Goal: Book appointment/travel/reservation

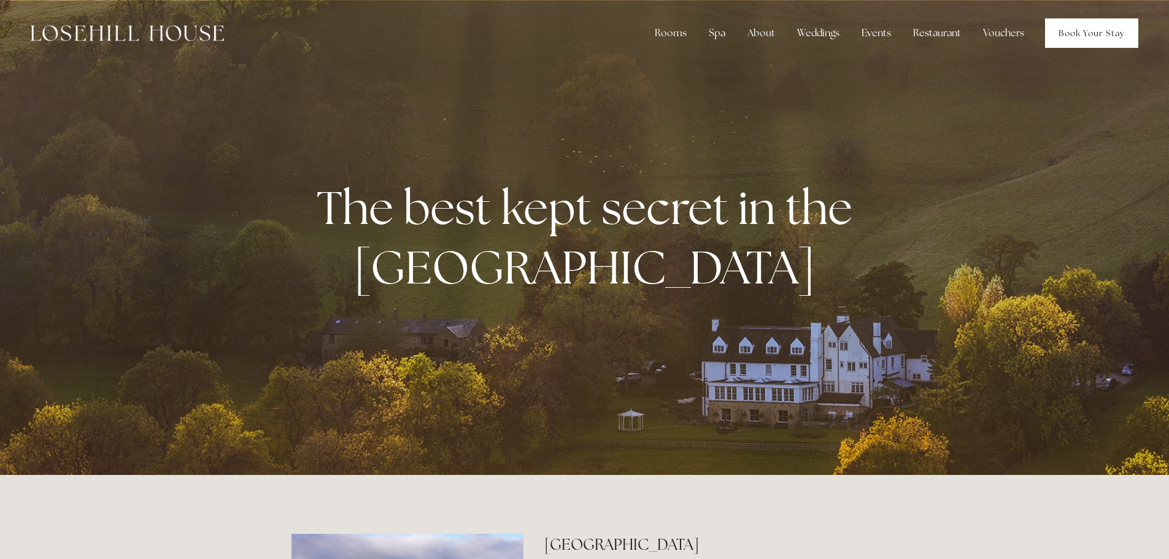
click at [1078, 34] on link "Book Your Stay" at bounding box center [1091, 32] width 93 height 29
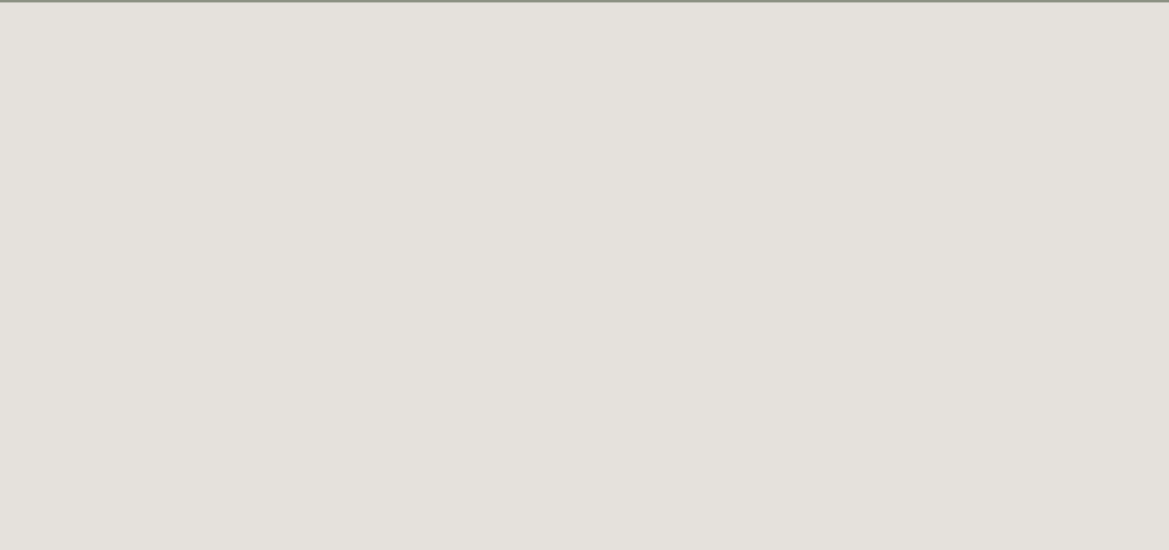
scroll to position [63, 0]
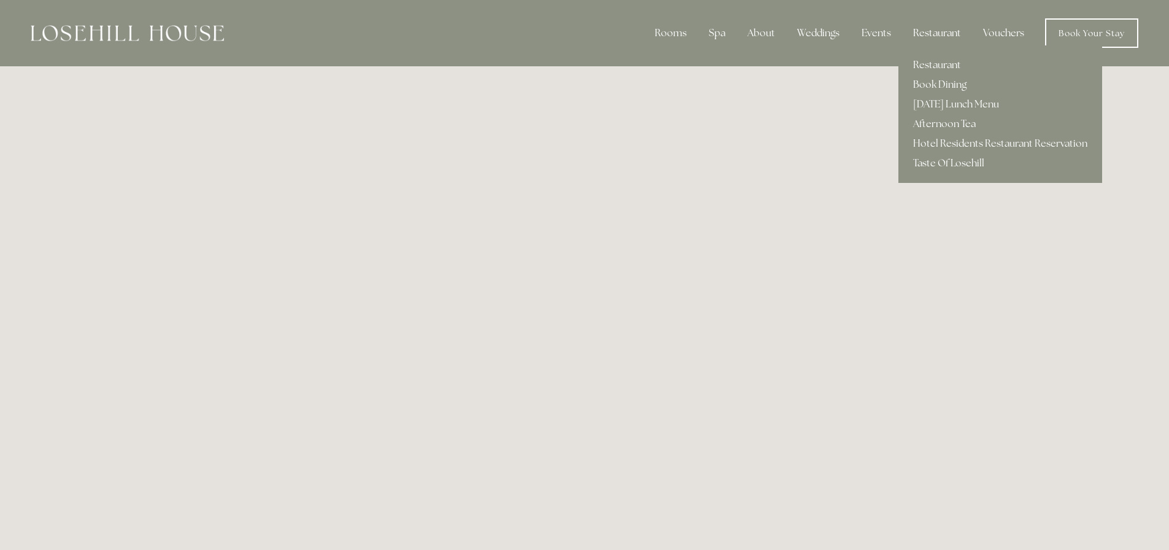
click at [942, 29] on div "Restaurant" at bounding box center [937, 33] width 68 height 25
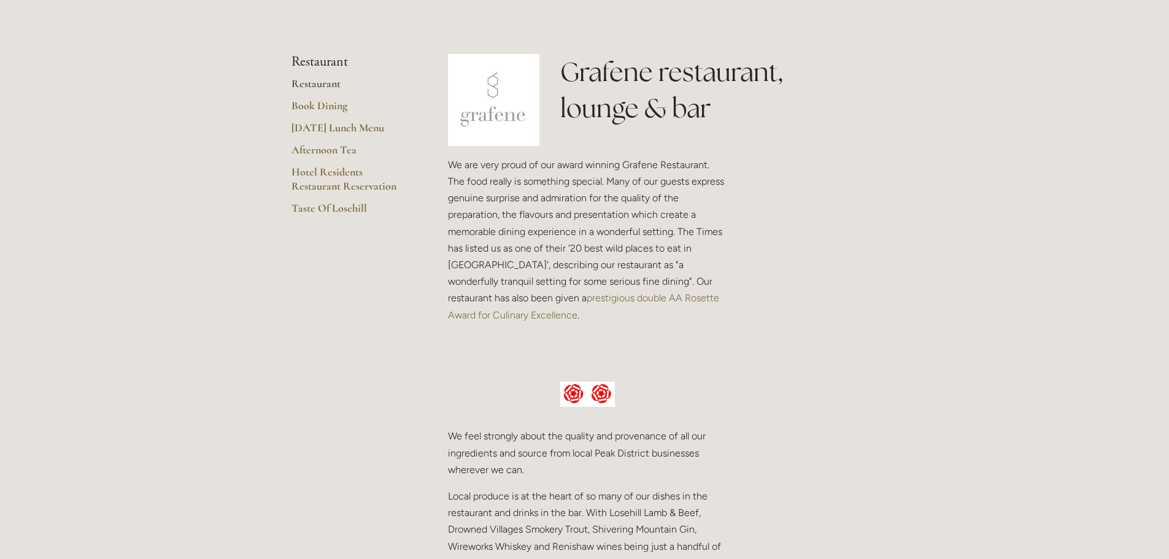
scroll to position [263, 0]
click at [338, 174] on link "Hotel Residents Restaurant Reservation" at bounding box center [350, 182] width 117 height 36
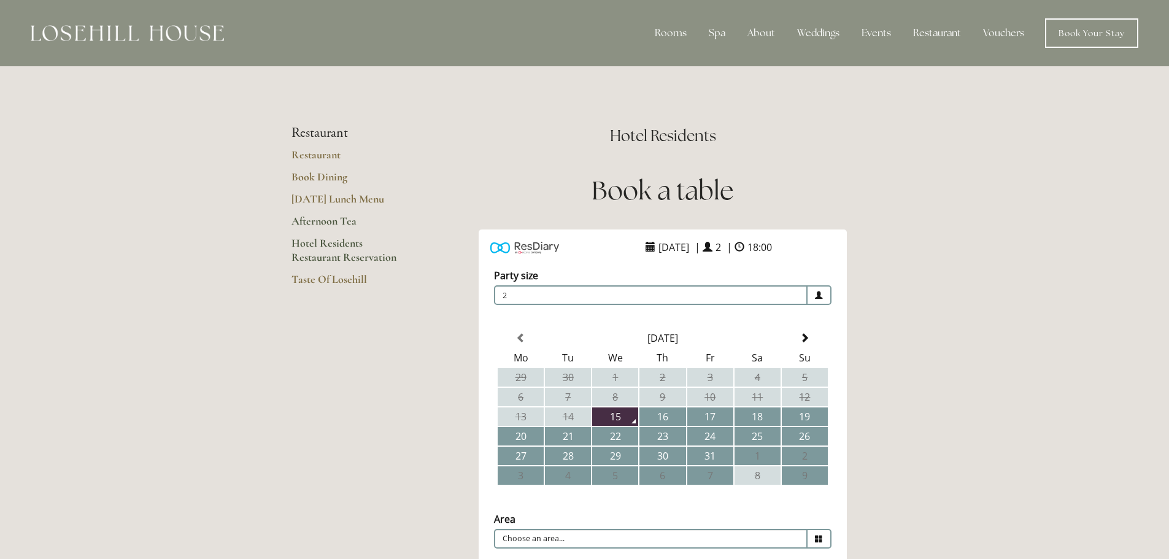
click at [332, 222] on link "Afternoon Tea" at bounding box center [350, 225] width 117 height 22
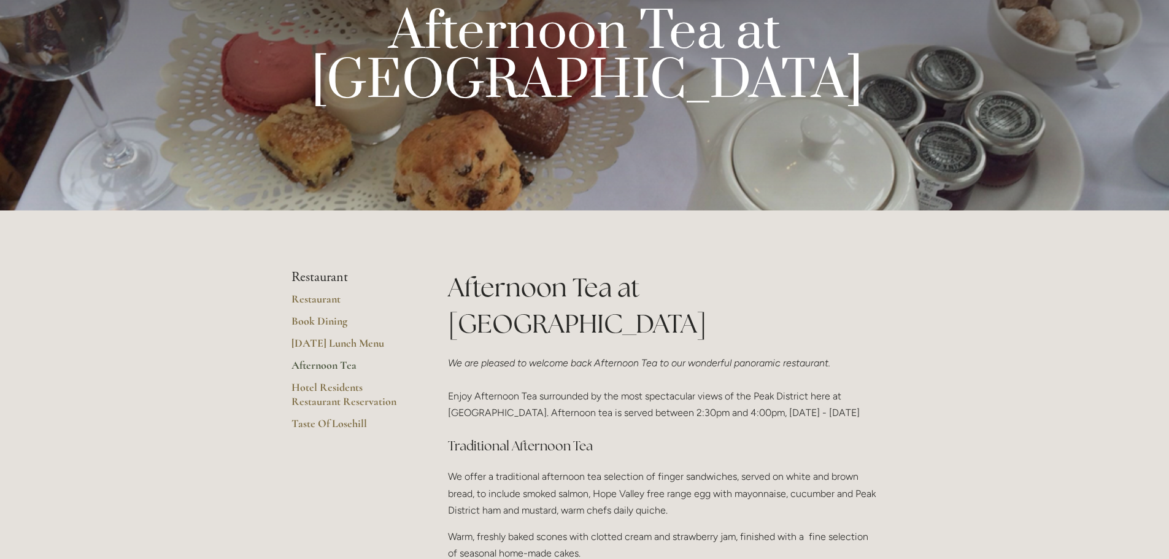
scroll to position [95, 0]
click at [329, 319] on link "Book Dining" at bounding box center [350, 326] width 117 height 22
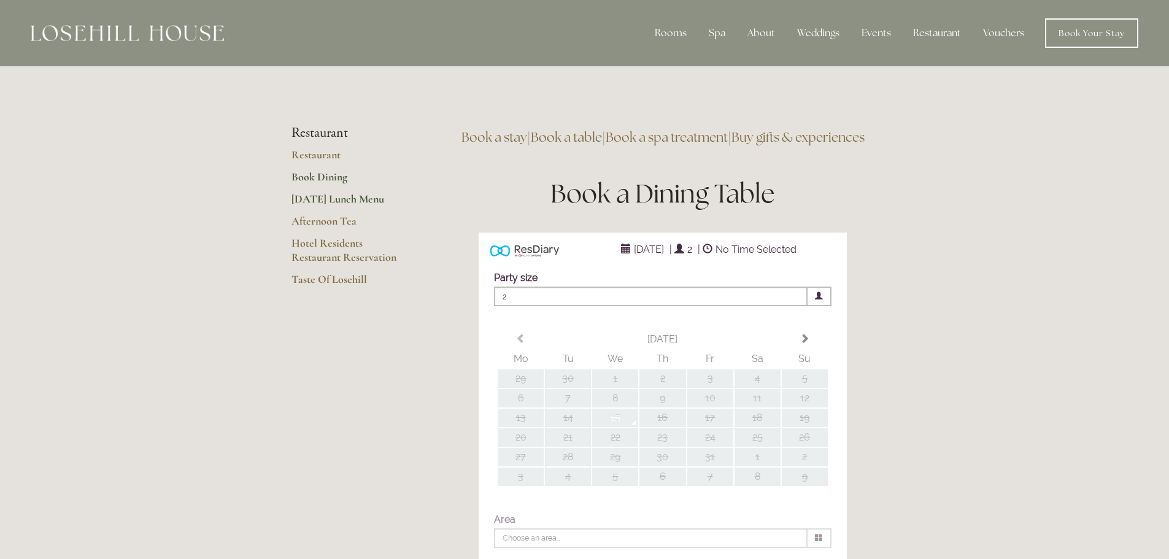
click at [339, 198] on link "[DATE] Lunch Menu" at bounding box center [350, 203] width 117 height 22
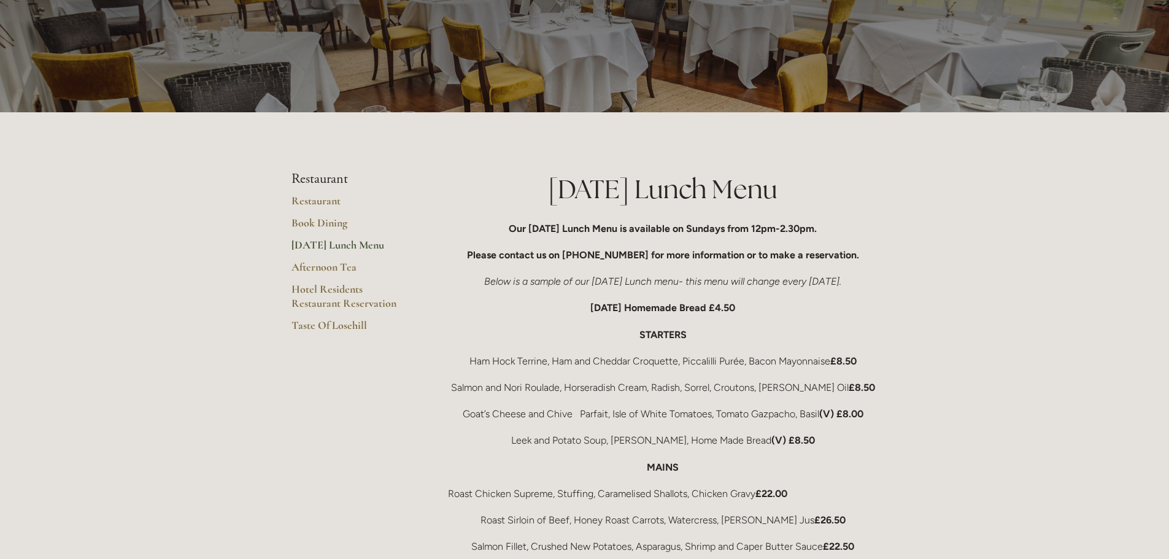
scroll to position [95, 0]
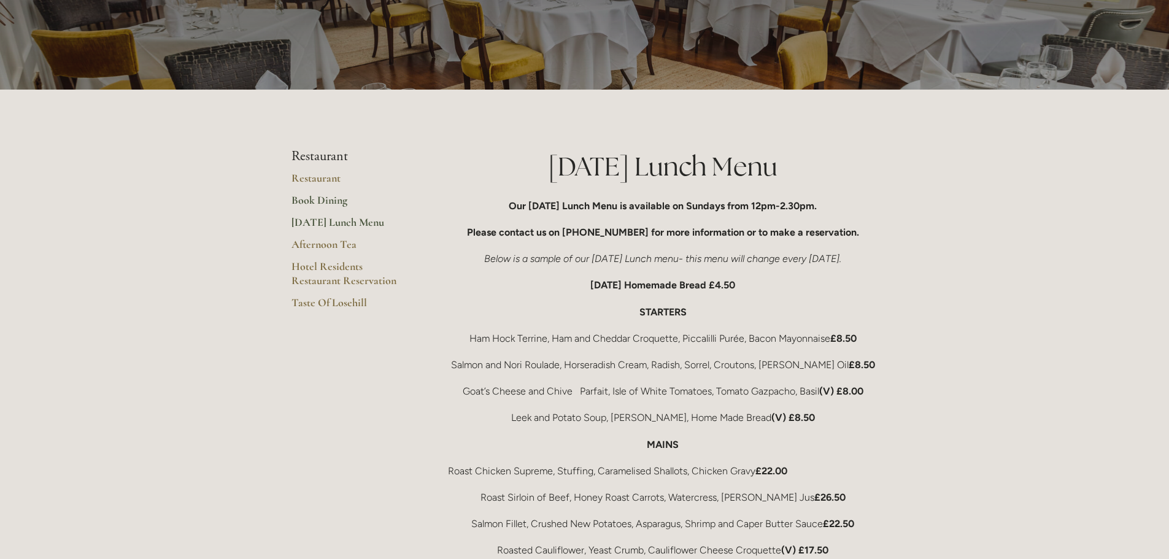
click at [333, 198] on link "Book Dining" at bounding box center [350, 204] width 117 height 22
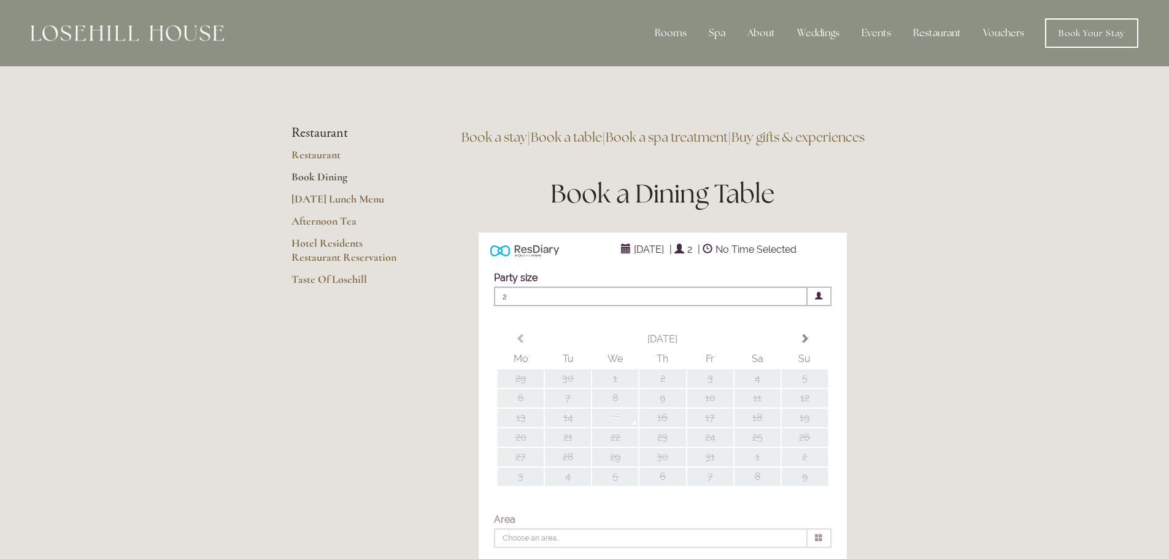
type input "Any Area"
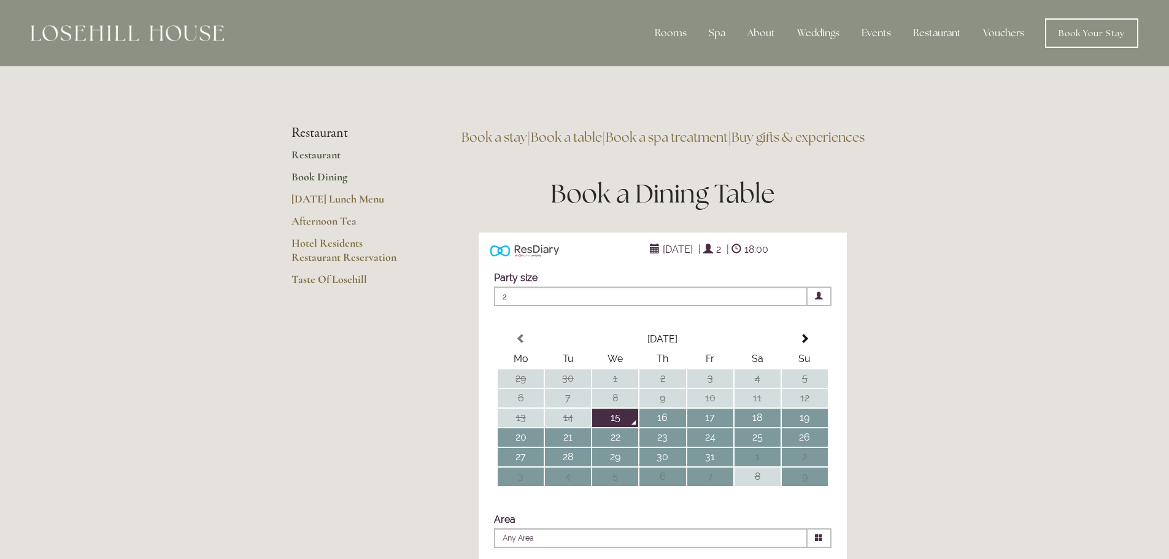
click at [309, 158] on link "Restaurant" at bounding box center [350, 159] width 117 height 22
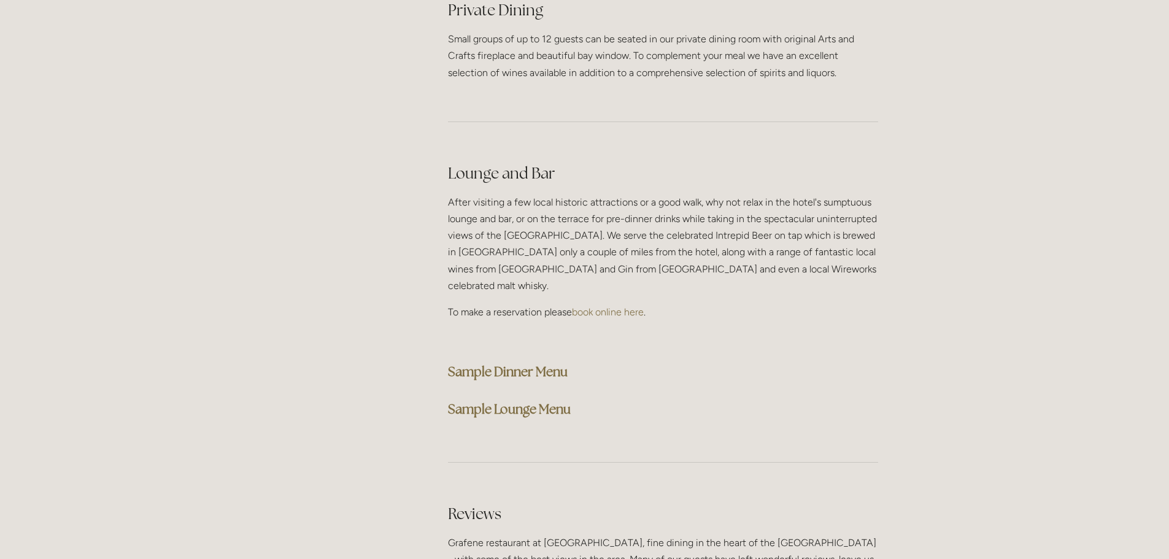
scroll to position [3002, 0]
click at [540, 362] on strong "Sample Dinner Menu" at bounding box center [508, 370] width 120 height 17
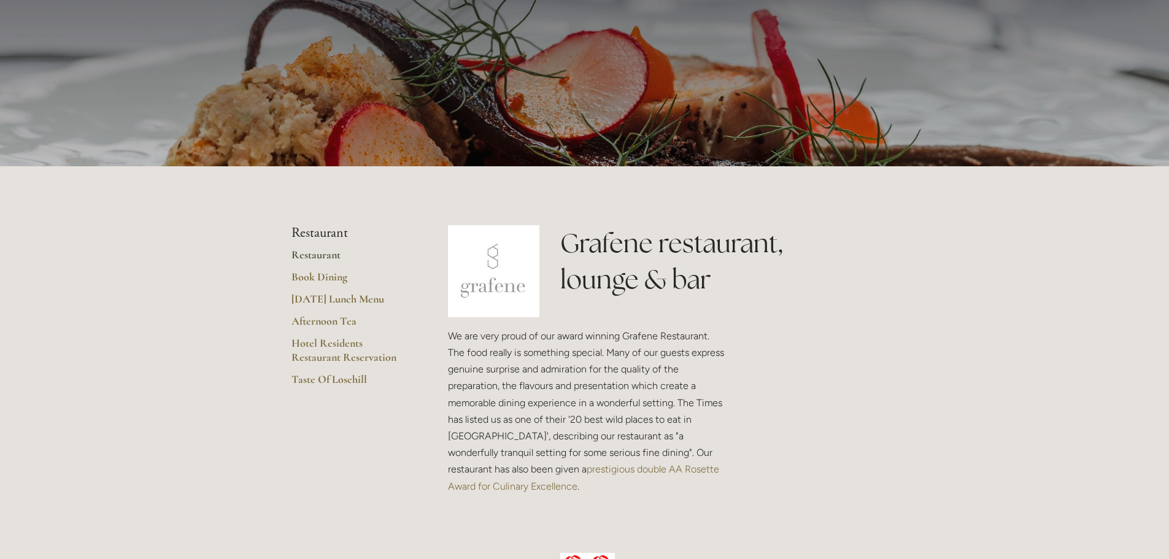
scroll to position [0, 0]
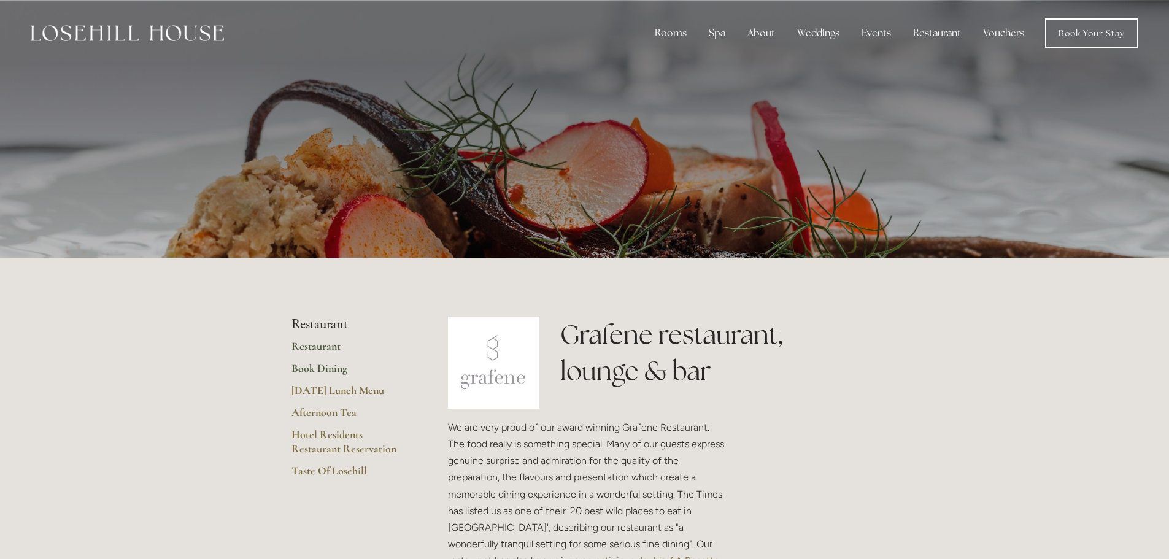
click at [338, 368] on link "Book Dining" at bounding box center [350, 372] width 117 height 22
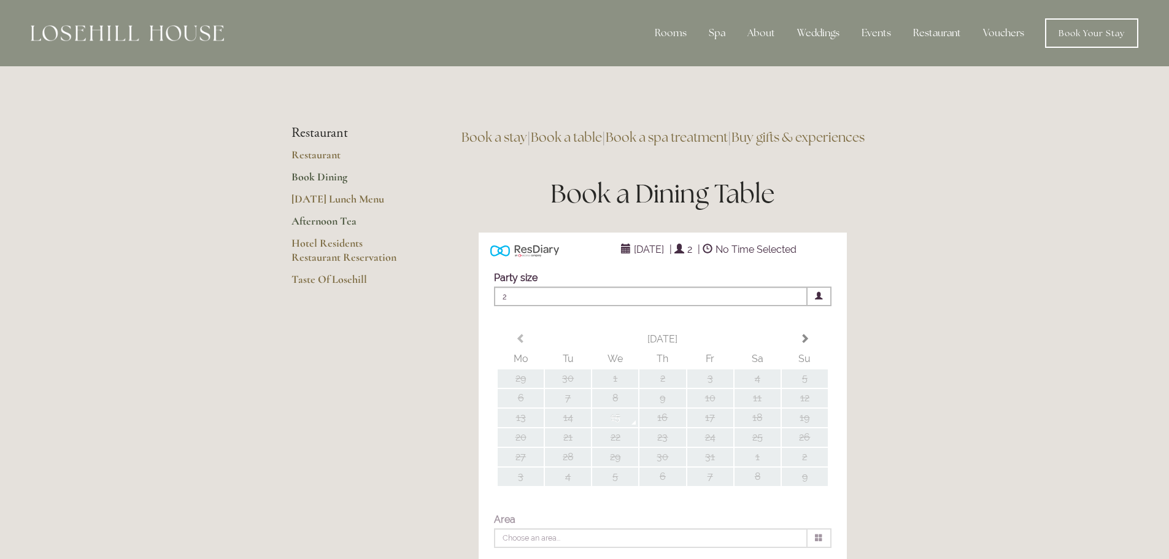
type input "Any Area"
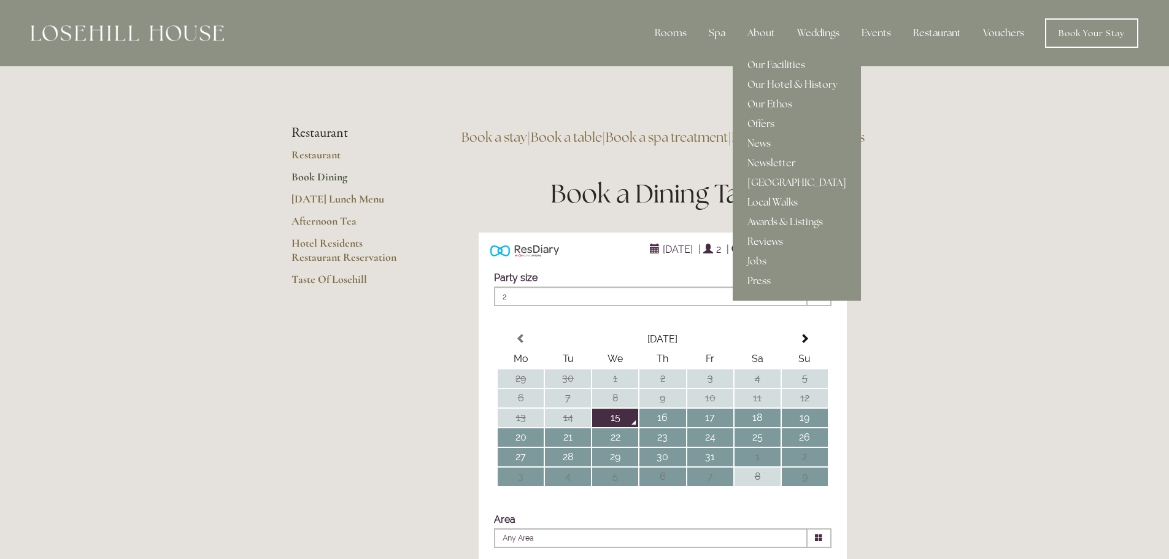
click at [774, 199] on link "Local Walks" at bounding box center [797, 203] width 128 height 20
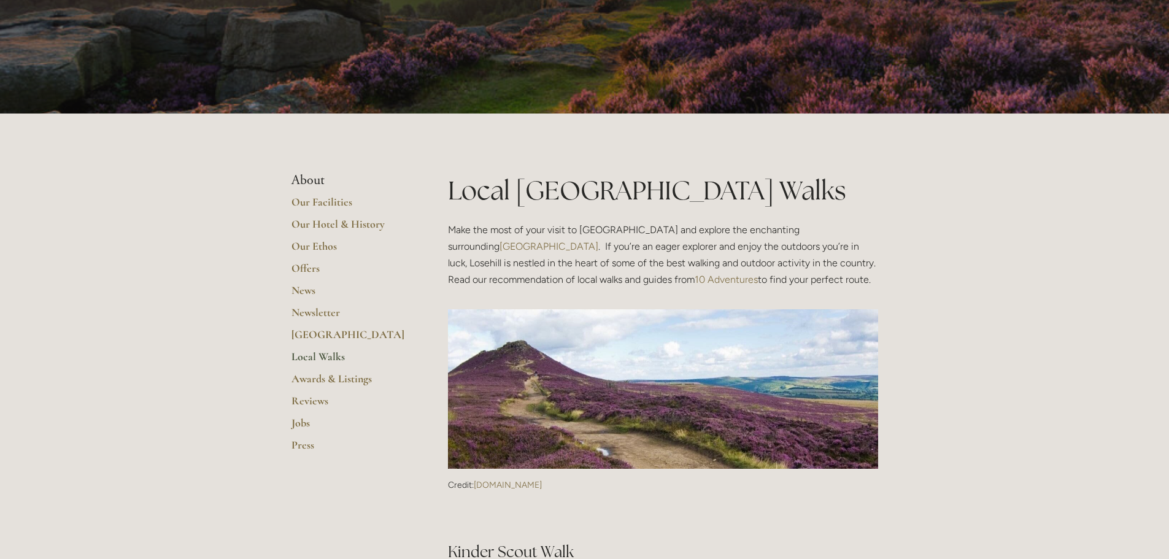
scroll to position [70, 0]
click at [321, 336] on link "[GEOGRAPHIC_DATA]" at bounding box center [350, 339] width 117 height 22
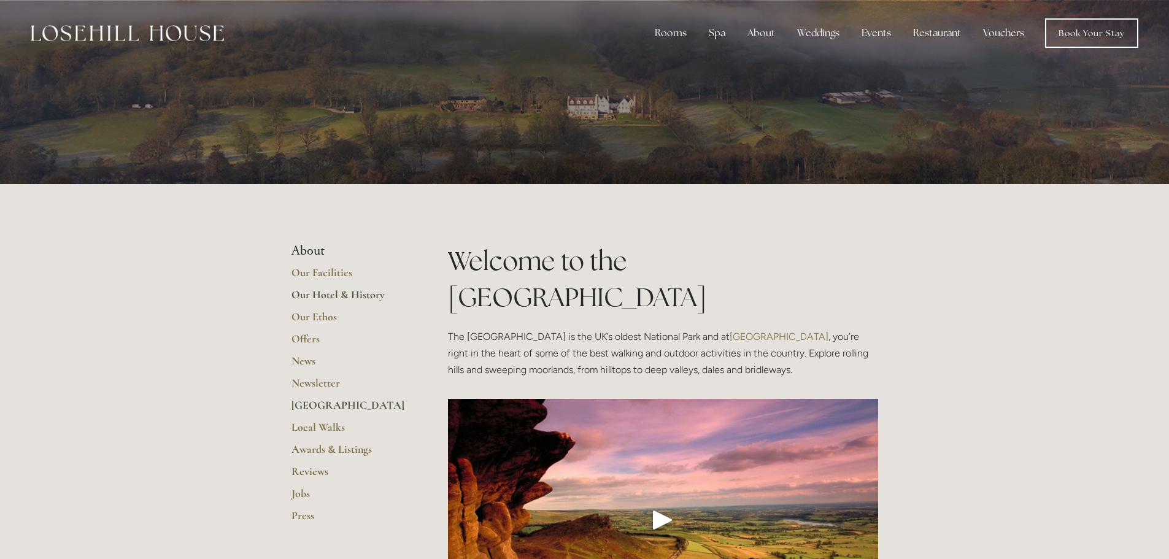
click at [319, 296] on link "Our Hotel & History" at bounding box center [350, 299] width 117 height 22
click at [325, 272] on link "Our Facilities" at bounding box center [350, 277] width 117 height 22
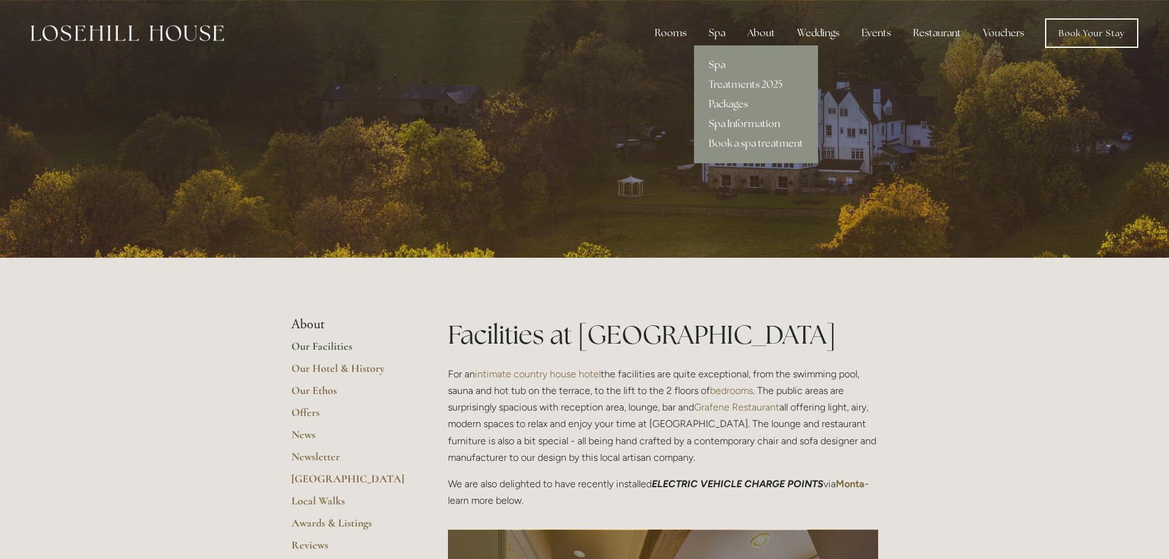
click at [722, 34] on div "Spa" at bounding box center [717, 33] width 36 height 25
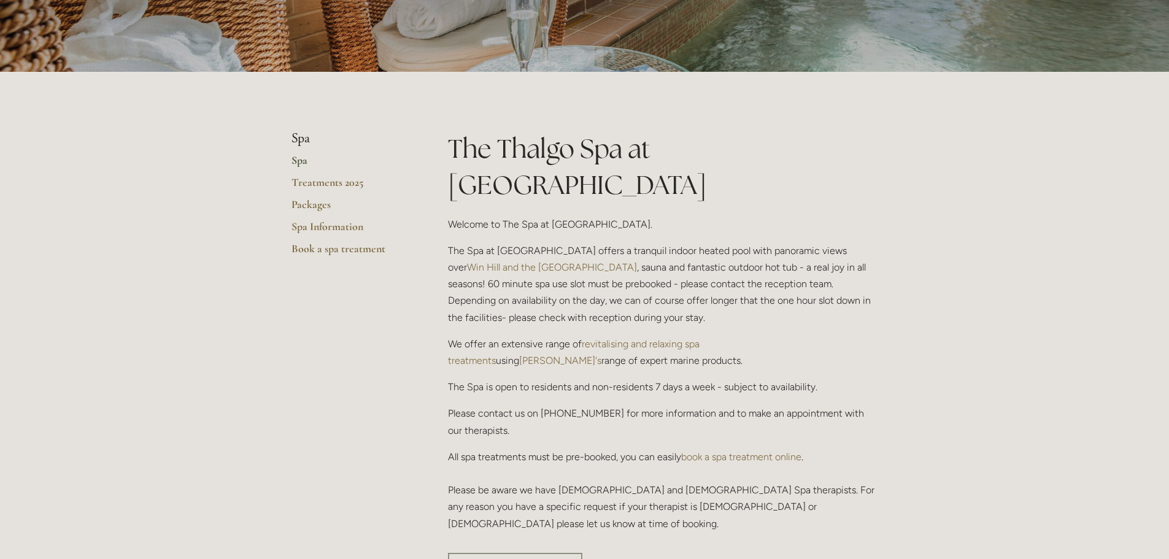
scroll to position [253, 0]
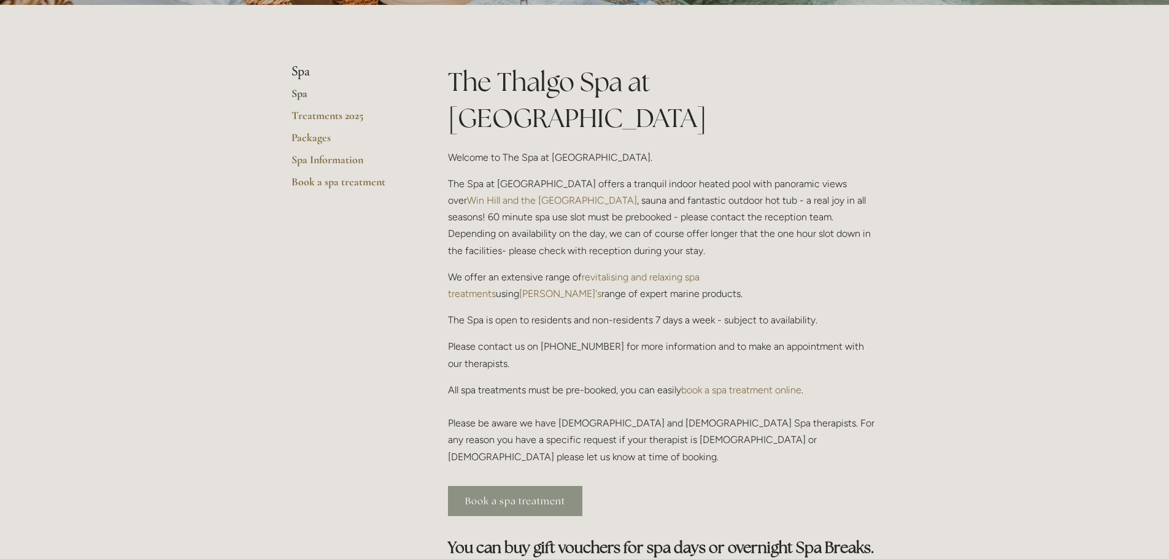
click at [557, 486] on link "Book a spa treatment" at bounding box center [515, 501] width 134 height 30
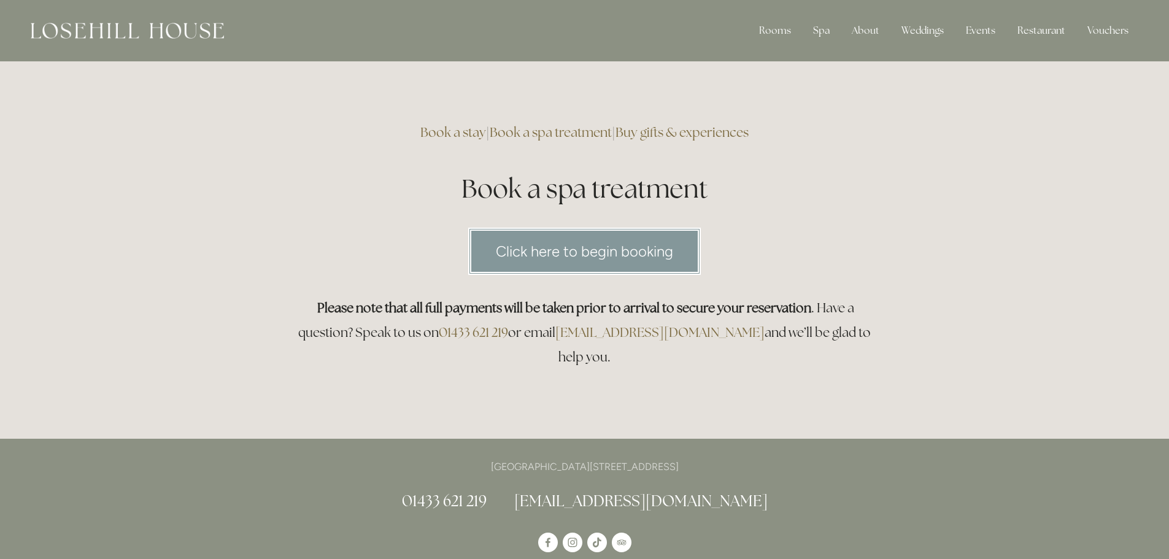
click at [621, 250] on link "Click here to begin booking" at bounding box center [584, 251] width 233 height 47
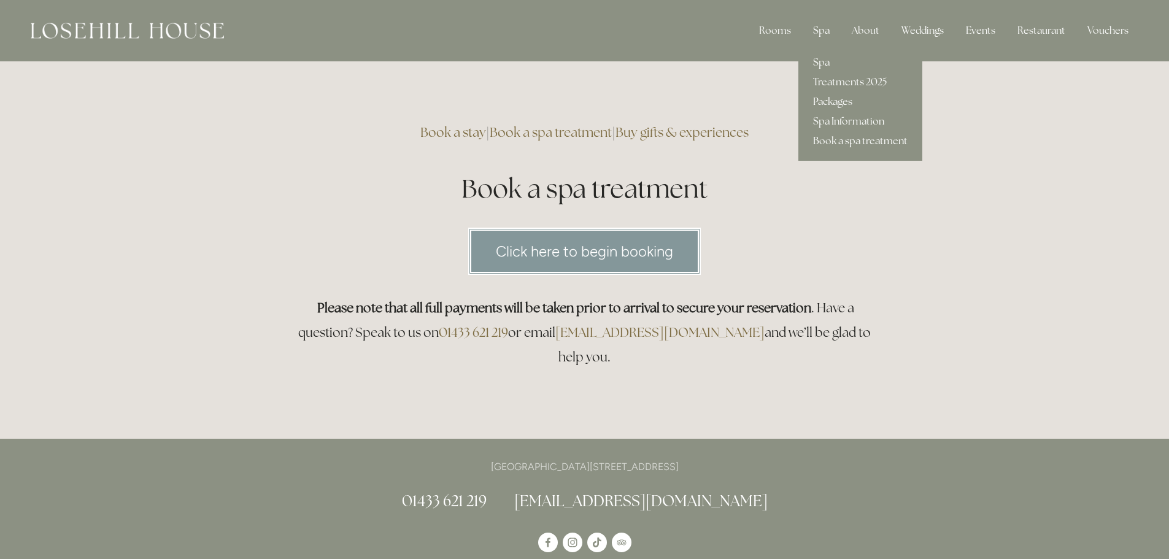
click at [837, 101] on link "Packages" at bounding box center [860, 102] width 124 height 20
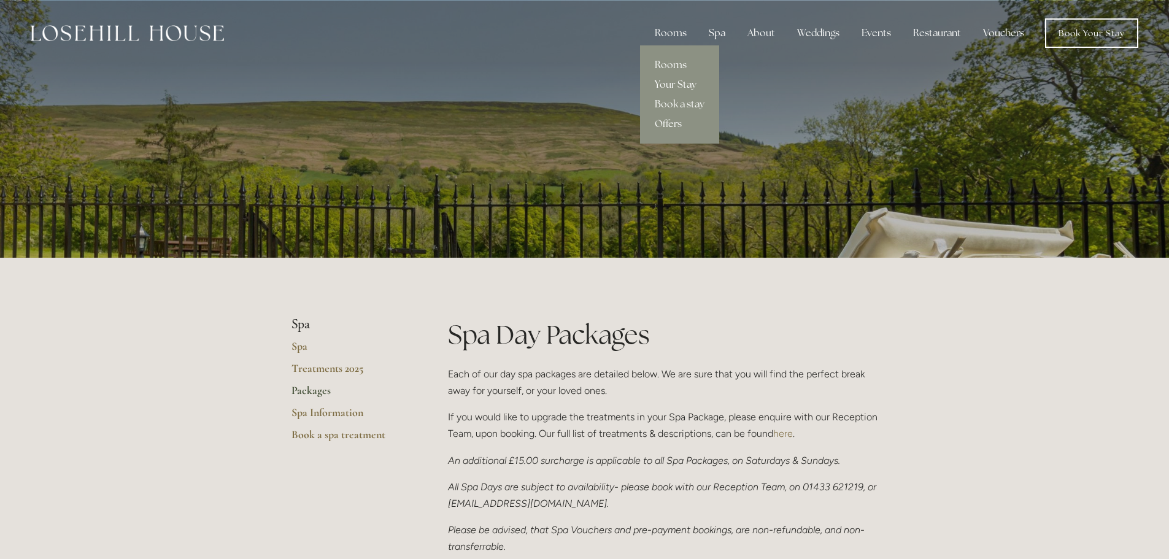
click at [678, 81] on link "Your Stay" at bounding box center [679, 85] width 79 height 20
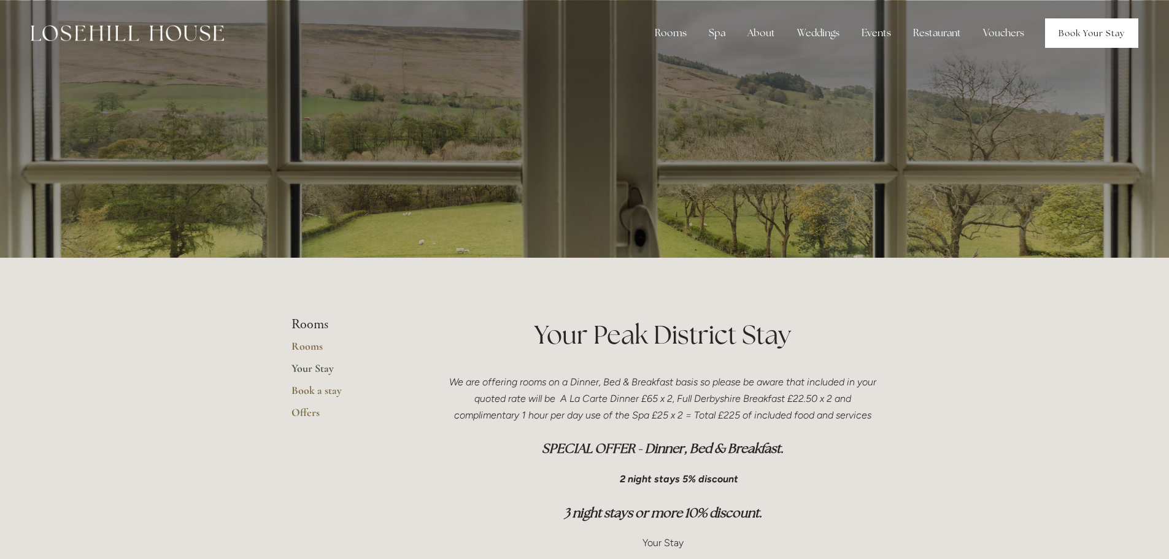
click at [1069, 39] on link "Book Your Stay" at bounding box center [1091, 32] width 93 height 29
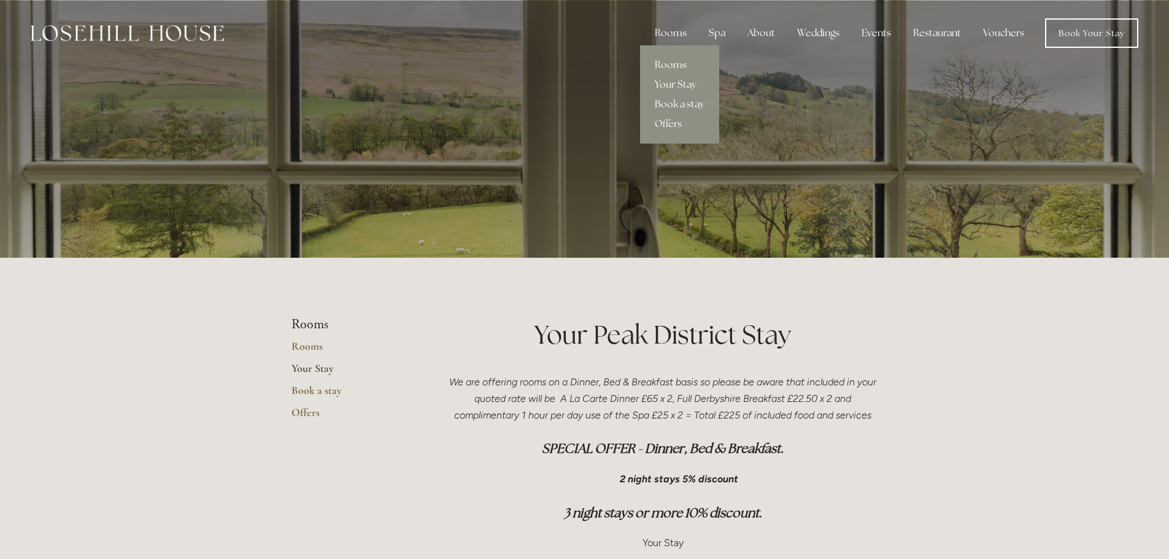
click at [686, 39] on div "Rooms" at bounding box center [671, 33] width 52 height 25
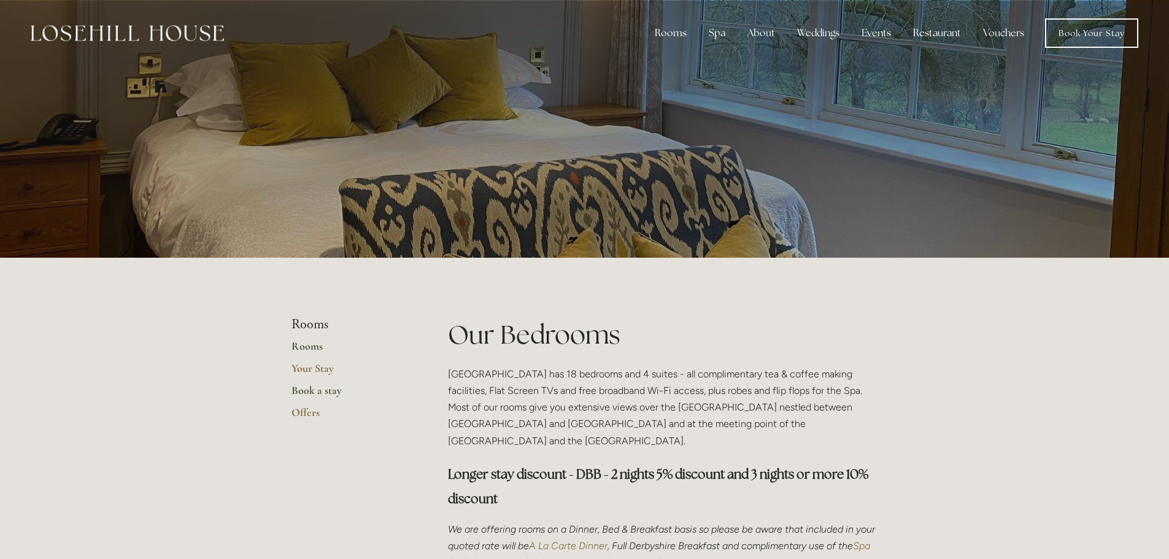
click at [327, 395] on link "Book a stay" at bounding box center [350, 395] width 117 height 22
